Goal: Transaction & Acquisition: Obtain resource

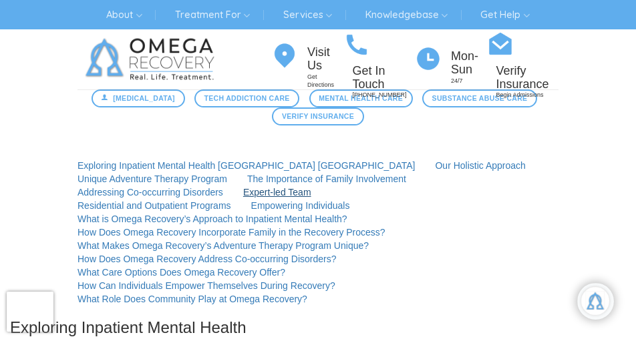
scroll to position [180, 0]
click at [372, 98] on div "Visit Us Get Directions Get In Touch [PHONE_NUMBER] Mon-[DATE] Verify Insurance…" at bounding box center [414, 64] width 287 height 70
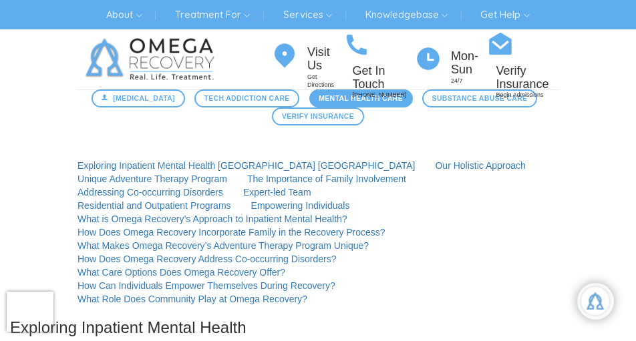
click at [377, 99] on span "Mental Health Care" at bounding box center [360, 98] width 84 height 11
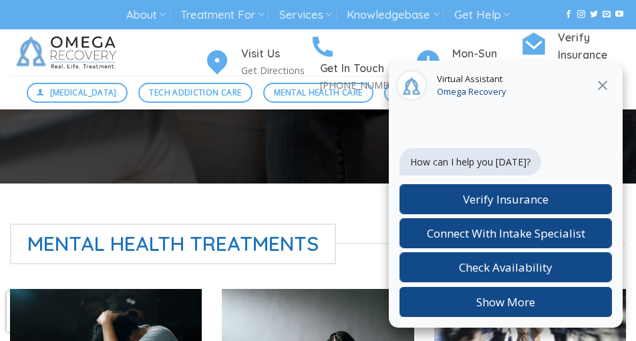
scroll to position [306, 0]
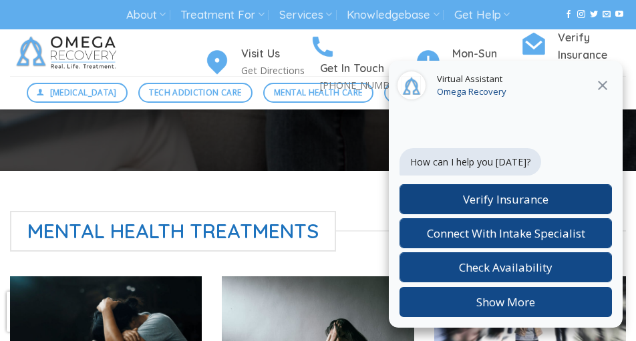
click at [482, 199] on span "Verify Insurance" at bounding box center [505, 199] width 85 height 15
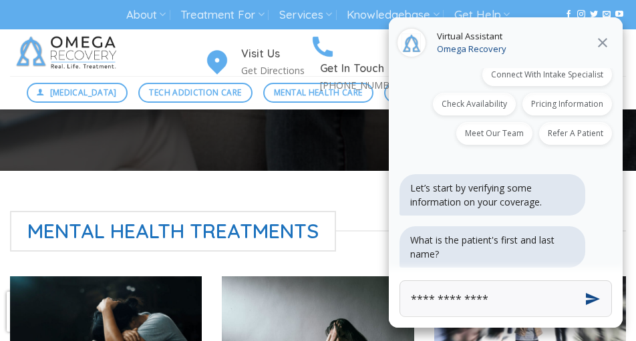
scroll to position [87, 0]
drag, startPoint x: 479, startPoint y: 300, endPoint x: 408, endPoint y: 302, distance: 71.5
click at [408, 302] on input "**********" at bounding box center [505, 298] width 212 height 37
click at [532, 300] on input "**********" at bounding box center [505, 298] width 212 height 37
click at [590, 298] on button "Send" at bounding box center [592, 299] width 50 height 50
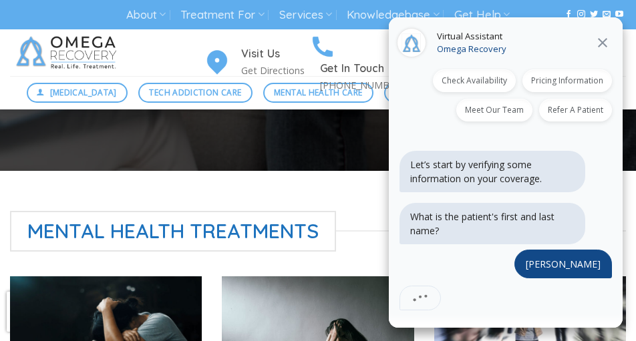
scroll to position [188, 0]
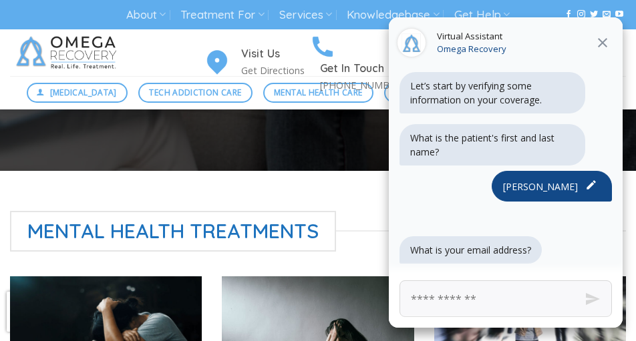
type input "**********"
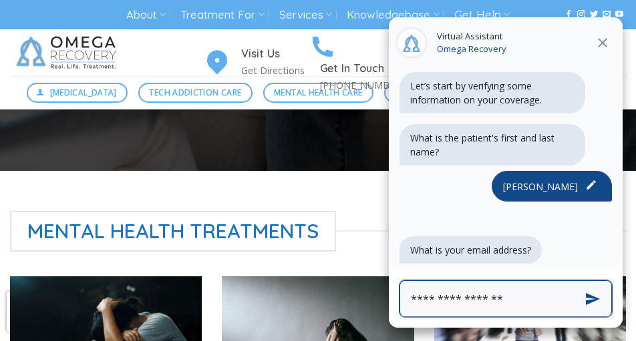
click at [602, 43] on icon at bounding box center [601, 42] width 9 height 9
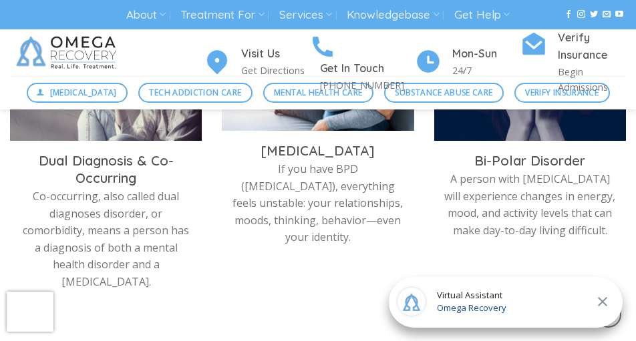
scroll to position [855, 0]
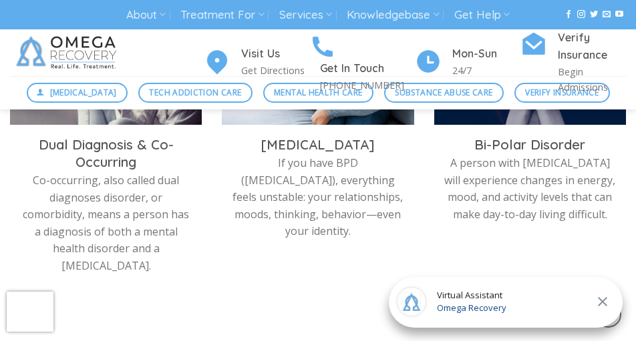
click at [603, 301] on icon at bounding box center [602, 302] width 16 height 16
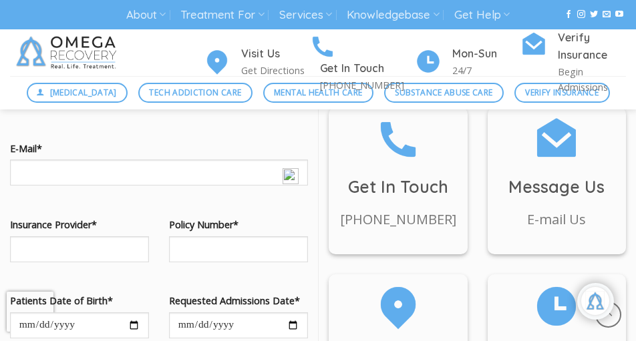
scroll to position [1359, 0]
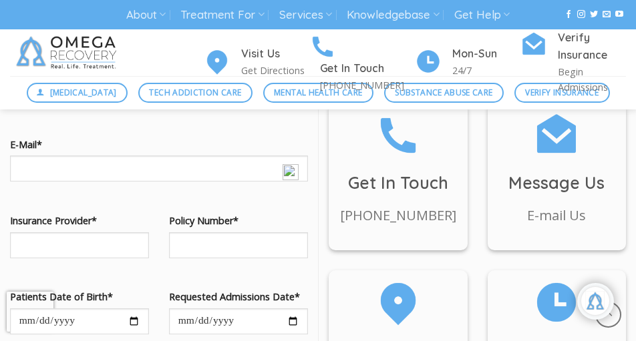
click at [58, 29] on input "Contact form" at bounding box center [79, 16] width 139 height 26
type input "*******"
type input "**********"
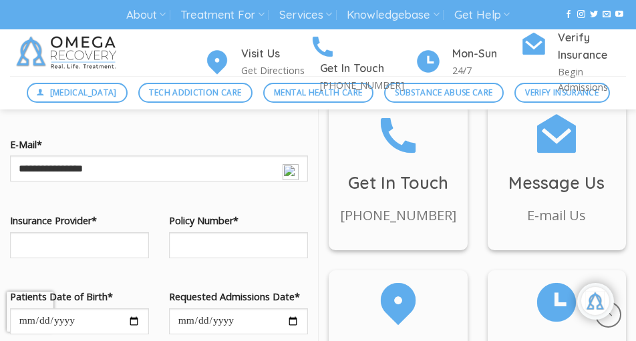
click at [254, 75] on label "Phone*" at bounding box center [159, 67] width 298 height 15
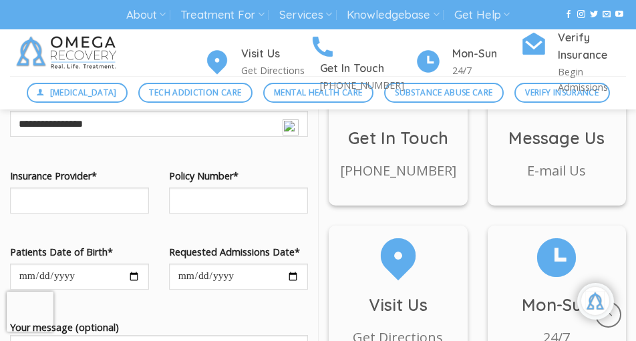
scroll to position [1409, 0]
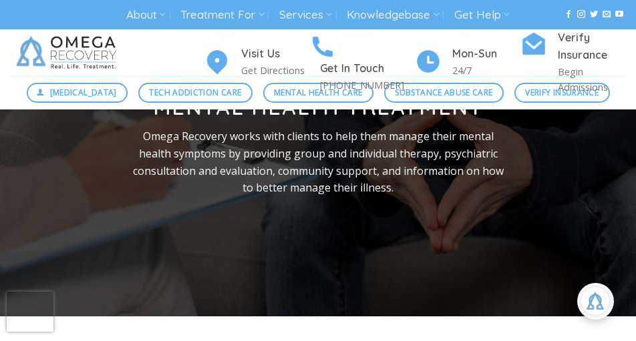
scroll to position [0, 0]
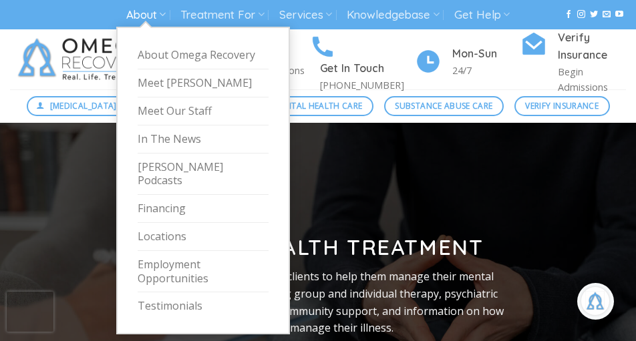
type input "**********"
click at [126, 15] on link "About" at bounding box center [145, 15] width 39 height 25
click at [138, 60] on link "About Omega Recovery" at bounding box center [203, 55] width 131 height 28
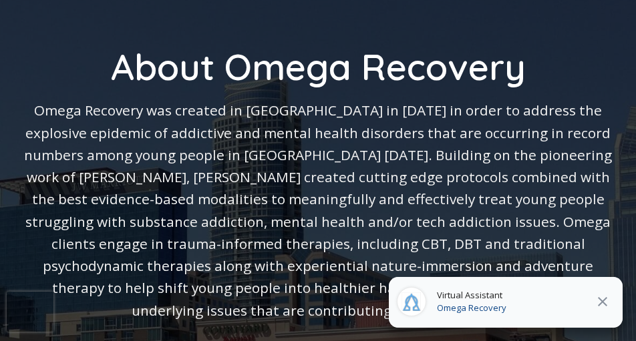
scroll to position [215, 0]
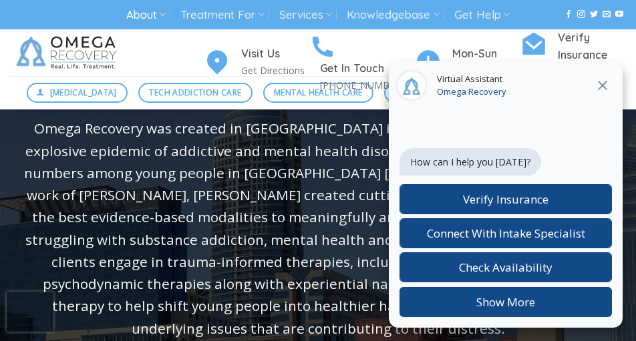
click at [601, 84] on icon at bounding box center [601, 85] width 9 height 9
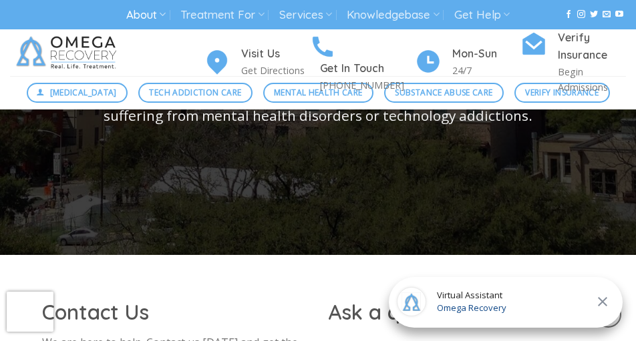
scroll to position [668, 0]
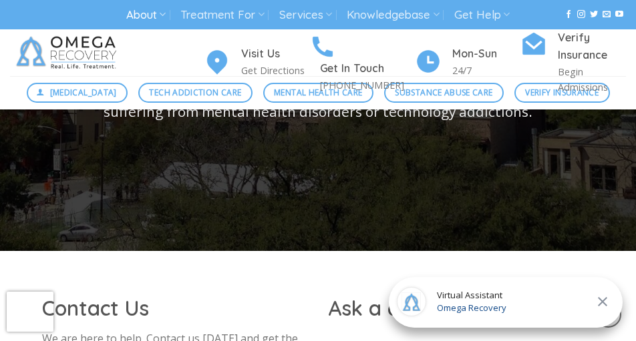
click at [604, 303] on icon at bounding box center [601, 301] width 9 height 9
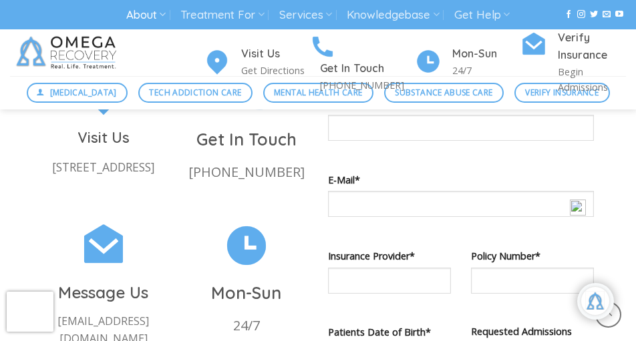
scroll to position [1005, 0]
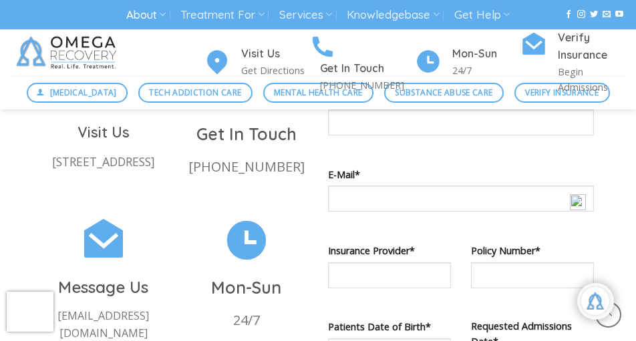
click at [221, 213] on div "Contact Us We are here to help. Contact us today and get the answers you need t…" at bounding box center [175, 163] width 286 height 410
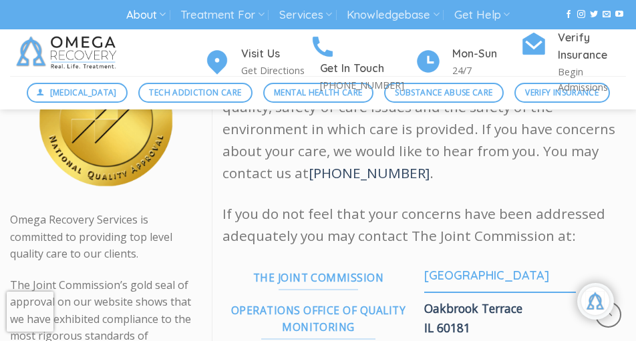
scroll to position [1716, 0]
